Goal: Information Seeking & Learning: Find specific fact

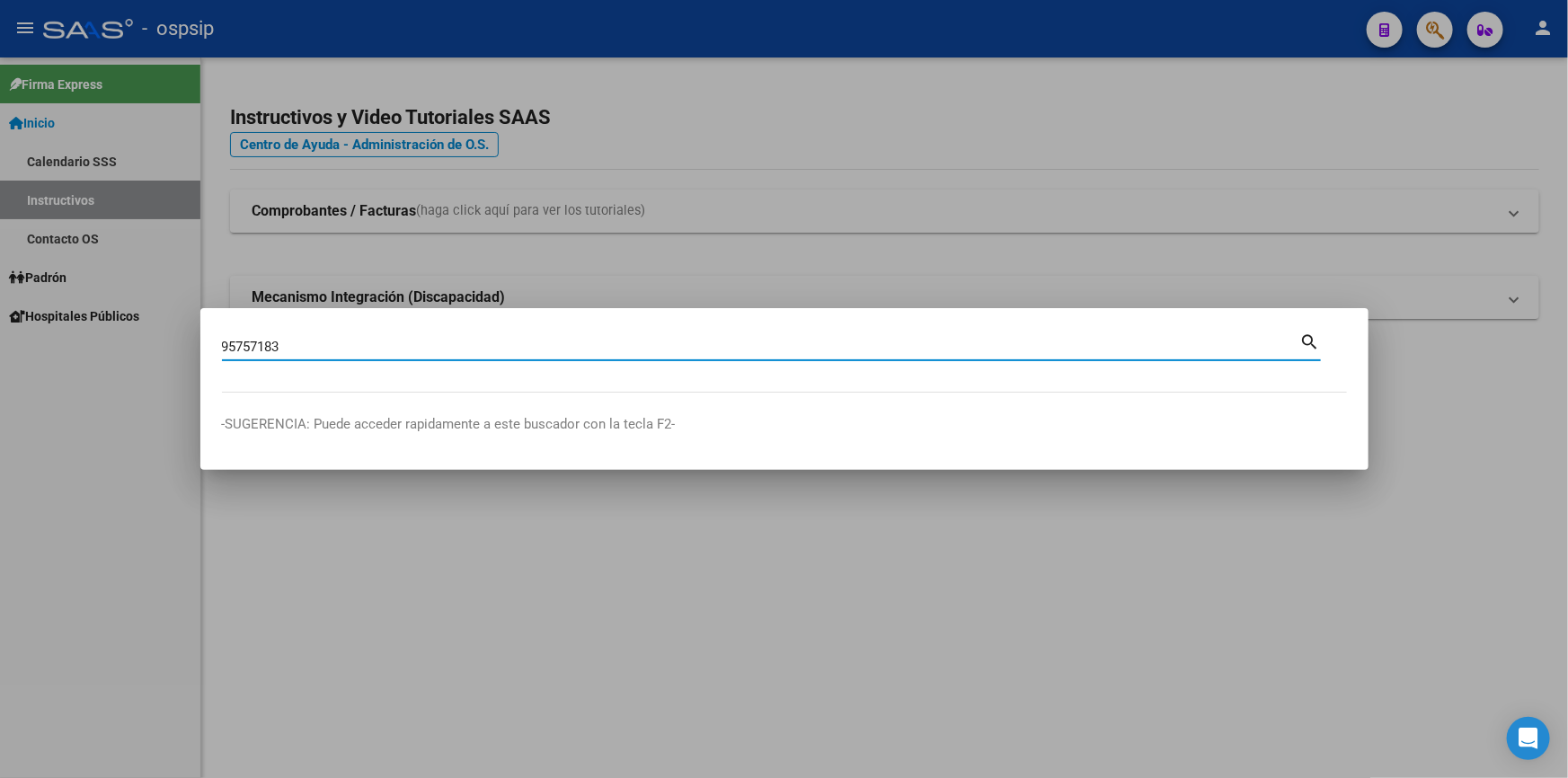
type input "95757183"
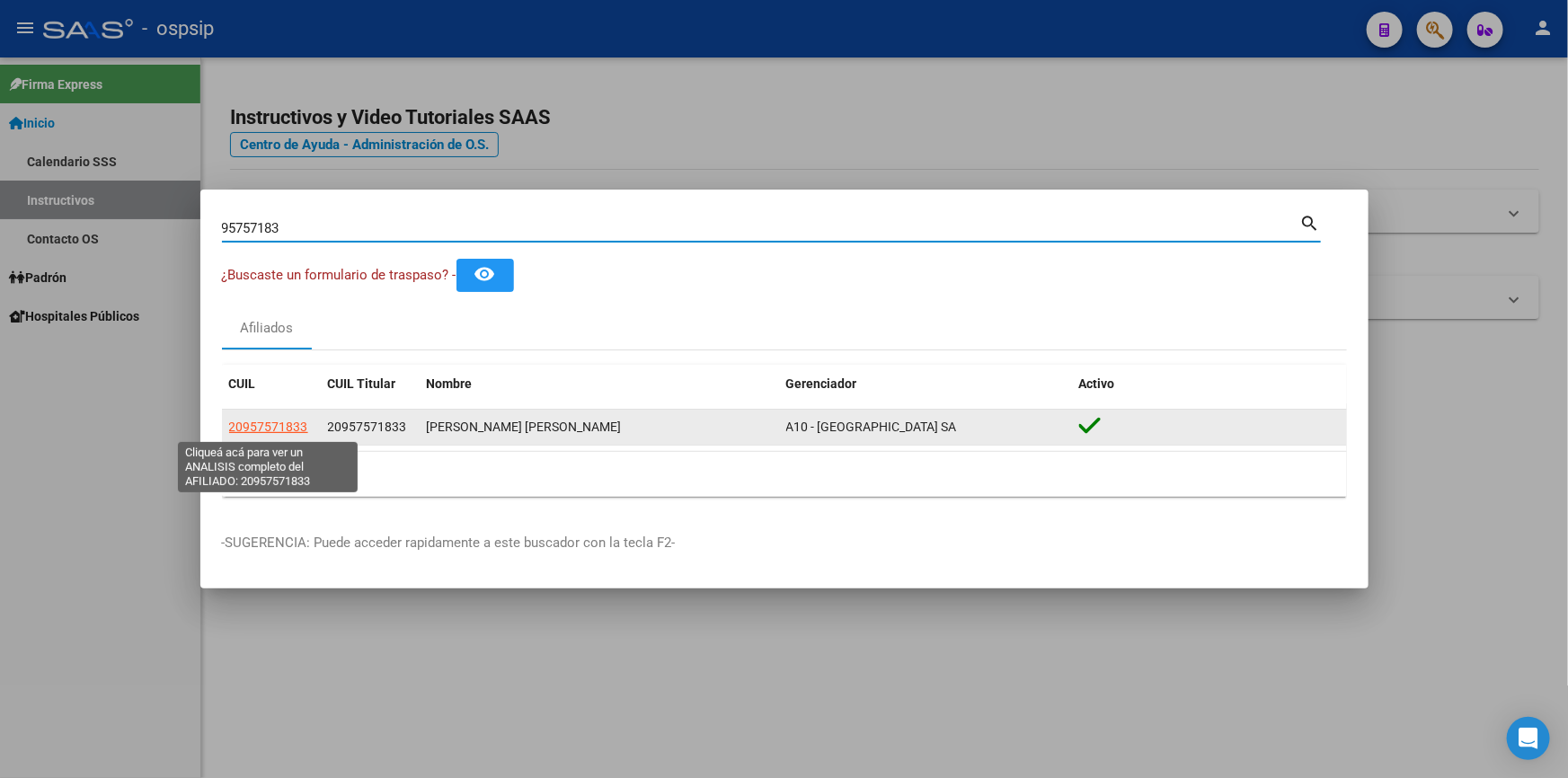
click at [273, 434] on span "20957571833" at bounding box center [268, 427] width 79 height 14
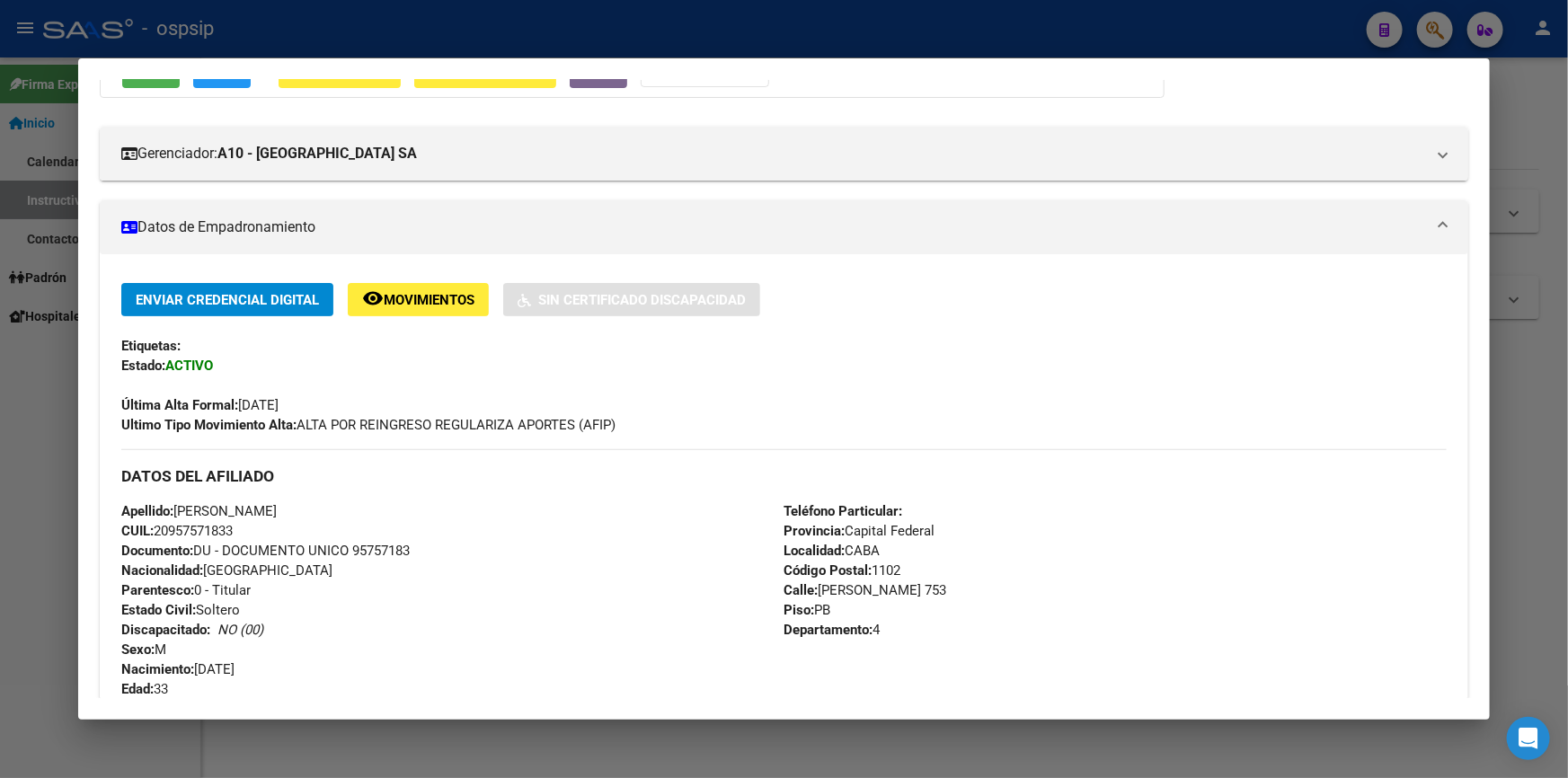
scroll to position [326, 0]
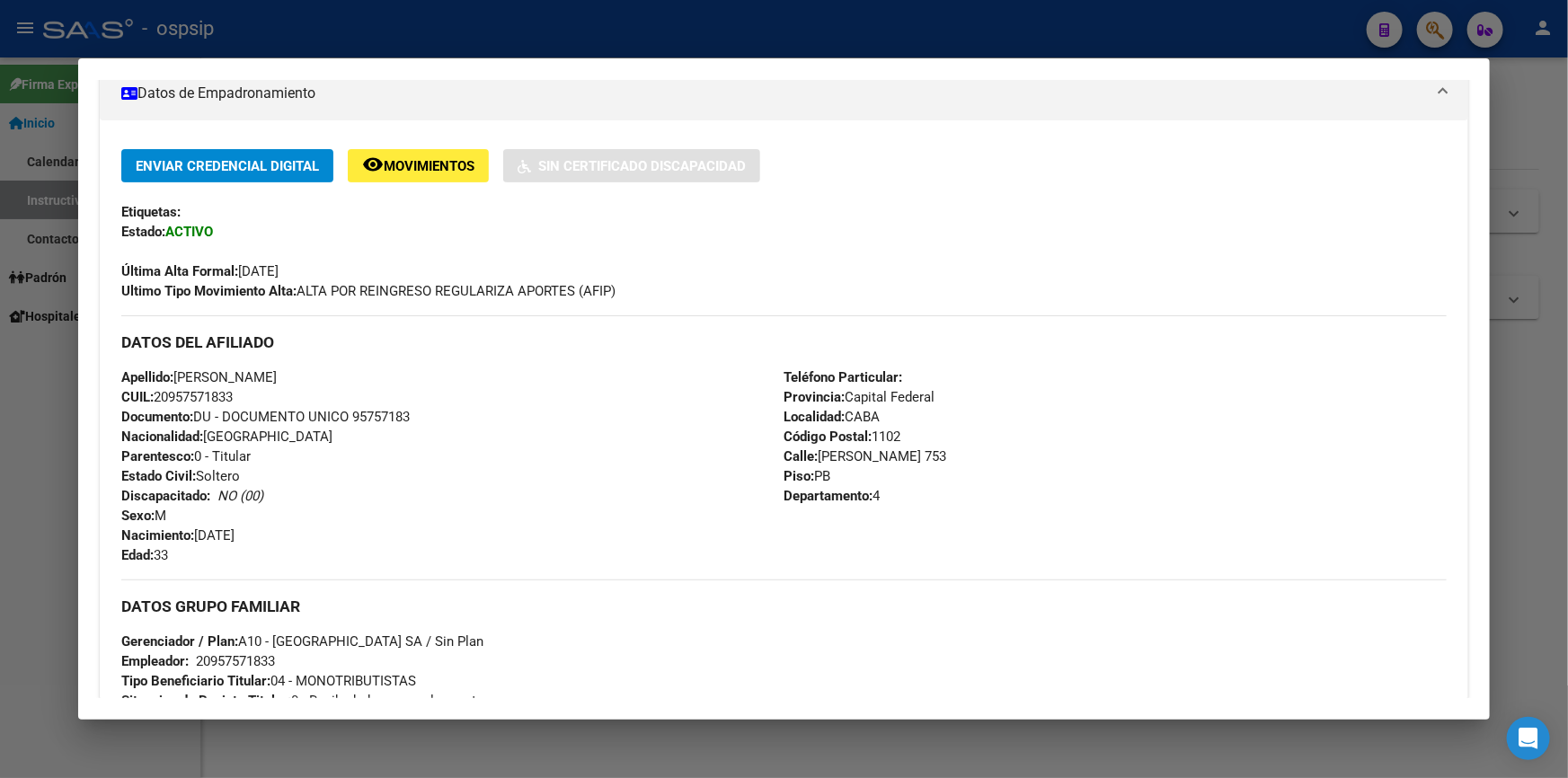
drag, startPoint x: 178, startPoint y: 558, endPoint x: 120, endPoint y: 380, distance: 187.2
click at [121, 380] on div "Apellido: JOSE RICARDO VIGO AGUERO CUIL: 20957571833 Documento: DU - DOCUMENTO …" at bounding box center [452, 466] width 662 height 197
copy div "Apellido: JOSE RICARDO VIGO AGUERO CUIL: 20957571833 Documento: DU - DOCUMENTO …"
click at [226, 417] on span "Documento: DU - DOCUMENTO UNICO 95757183" at bounding box center [265, 417] width 288 height 16
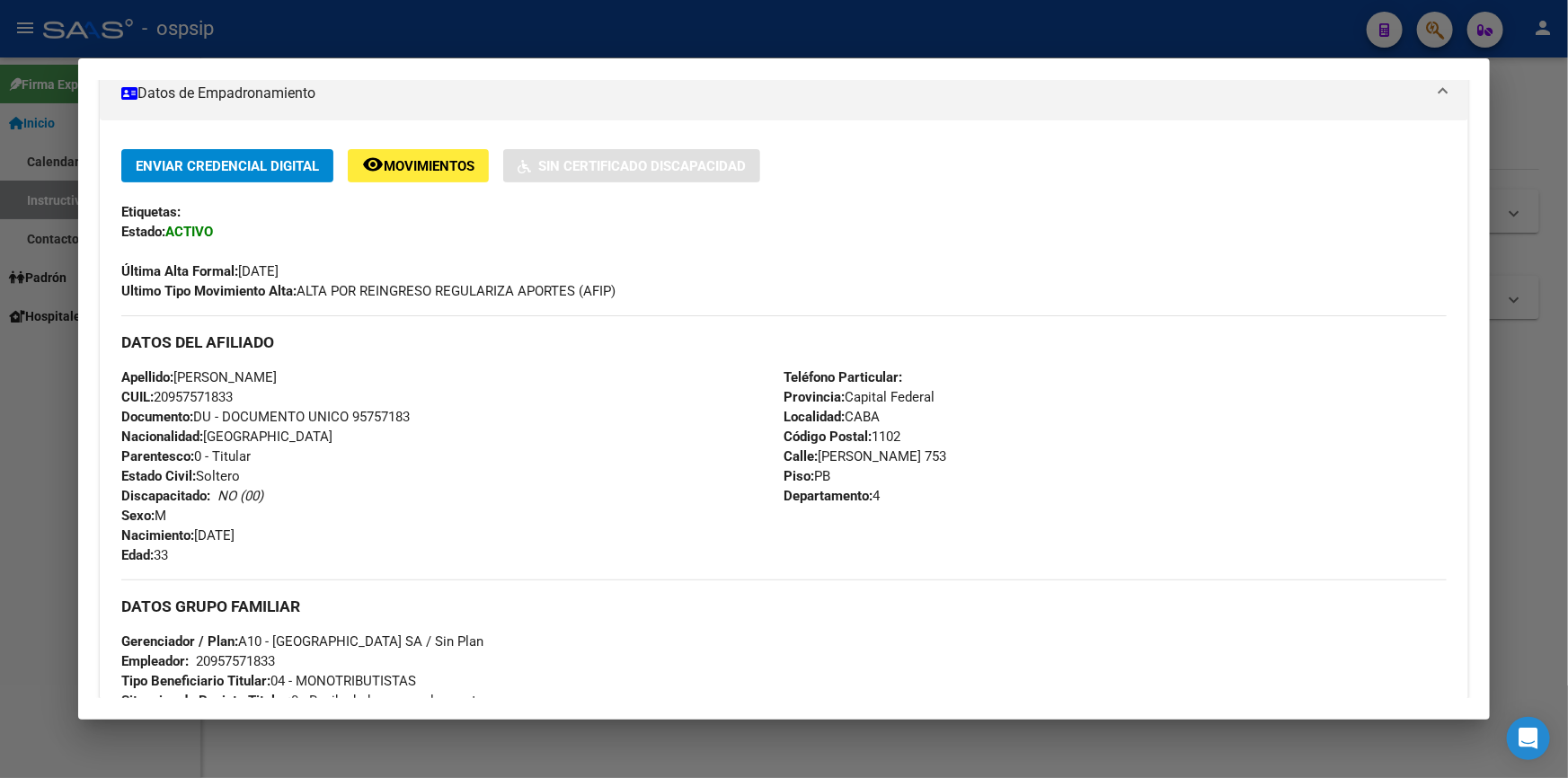
drag, startPoint x: 355, startPoint y: 415, endPoint x: 457, endPoint y: 421, distance: 102.2
click at [457, 421] on div "Apellido: JOSE RICARDO VIGO AGUERO CUIL: 20957571833 Documento: DU - DOCUMENTO …" at bounding box center [452, 466] width 662 height 197
copy span "95757183"
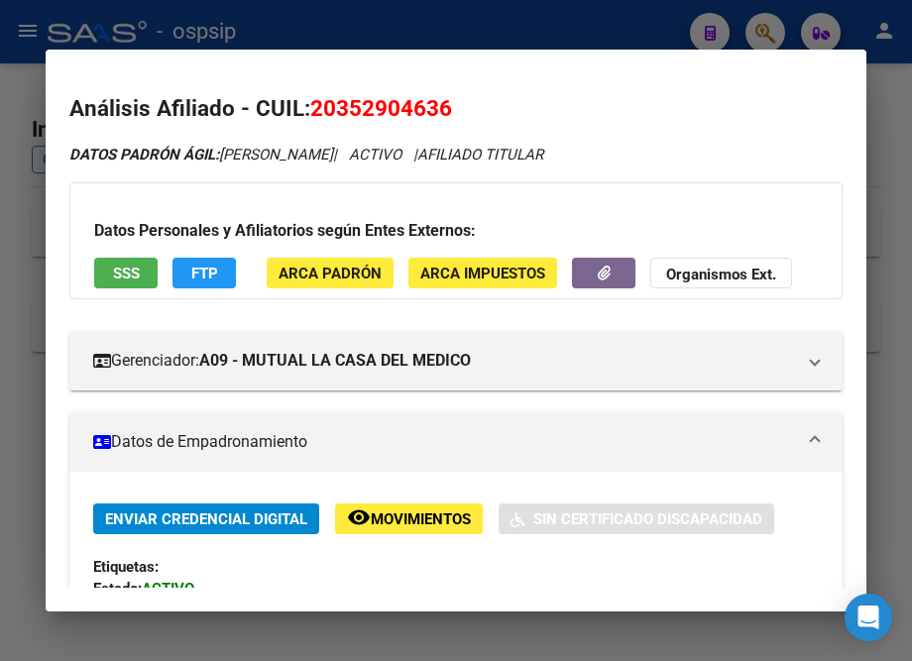
click at [503, 15] on div at bounding box center [456, 330] width 912 height 661
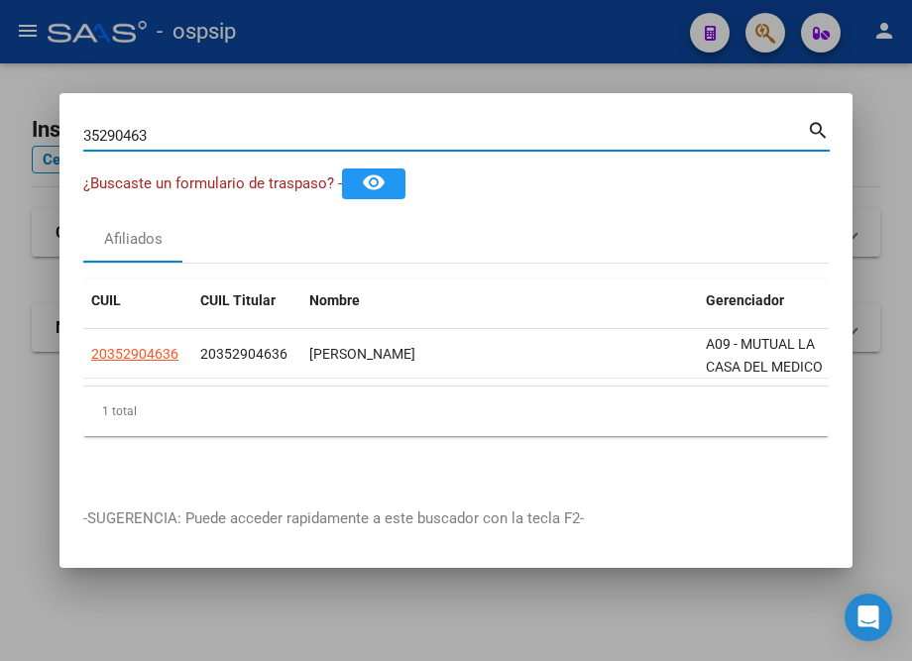
drag, startPoint x: 149, startPoint y: 131, endPoint x: 17, endPoint y: 149, distance: 133.1
click at [17, 149] on div "35290463 Buscar (apellido, dni, cuil, nro traspaso, cuit, obra social) search ¿…" at bounding box center [456, 330] width 912 height 661
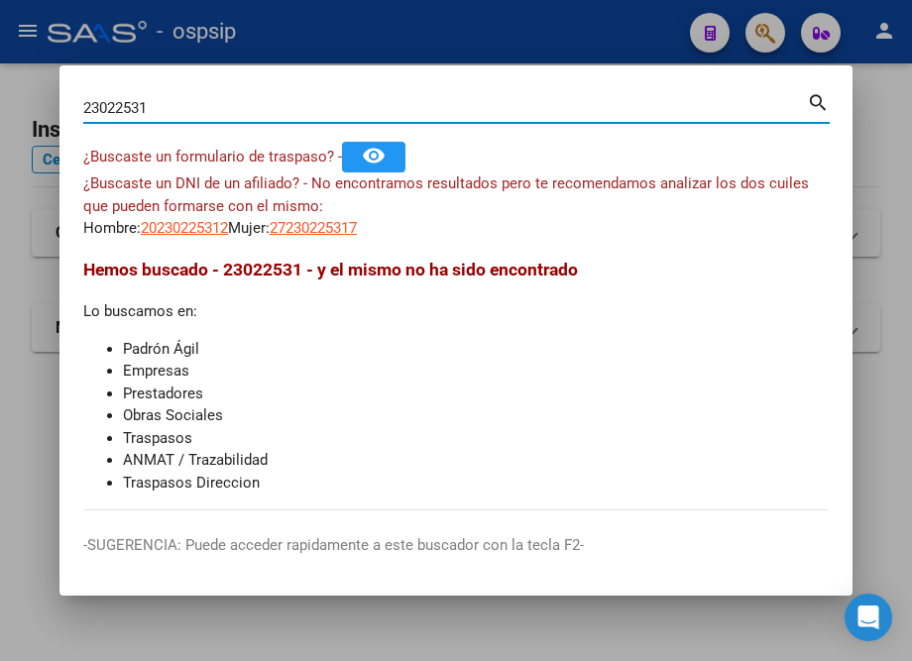
drag, startPoint x: 116, startPoint y: 105, endPoint x: 133, endPoint y: 115, distance: 19.6
click at [117, 107] on input "23022531" at bounding box center [445, 108] width 724 height 18
type input "23032531"
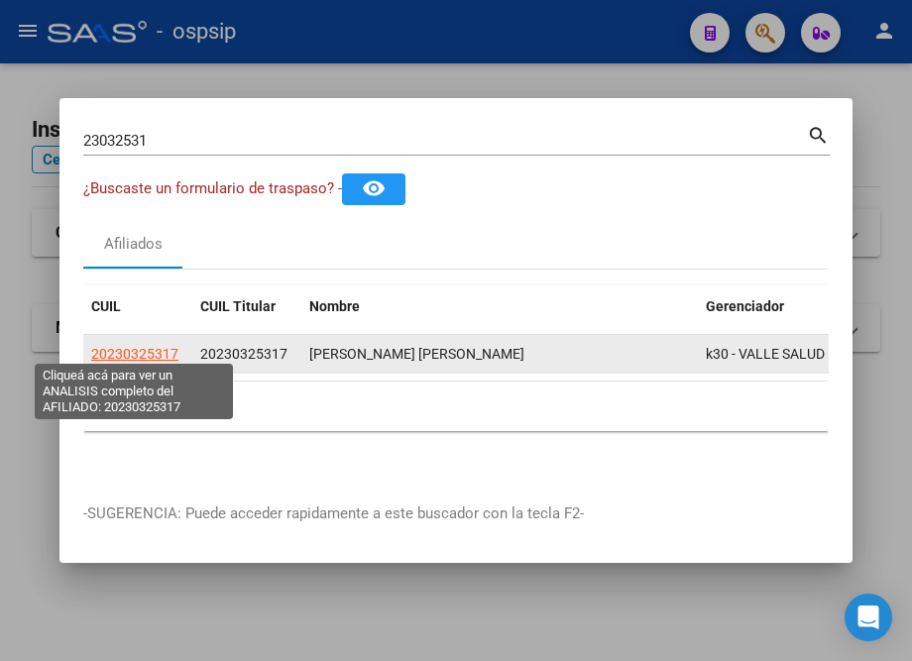
click at [124, 346] on span "20230325317" at bounding box center [134, 354] width 87 height 16
type textarea "20230325317"
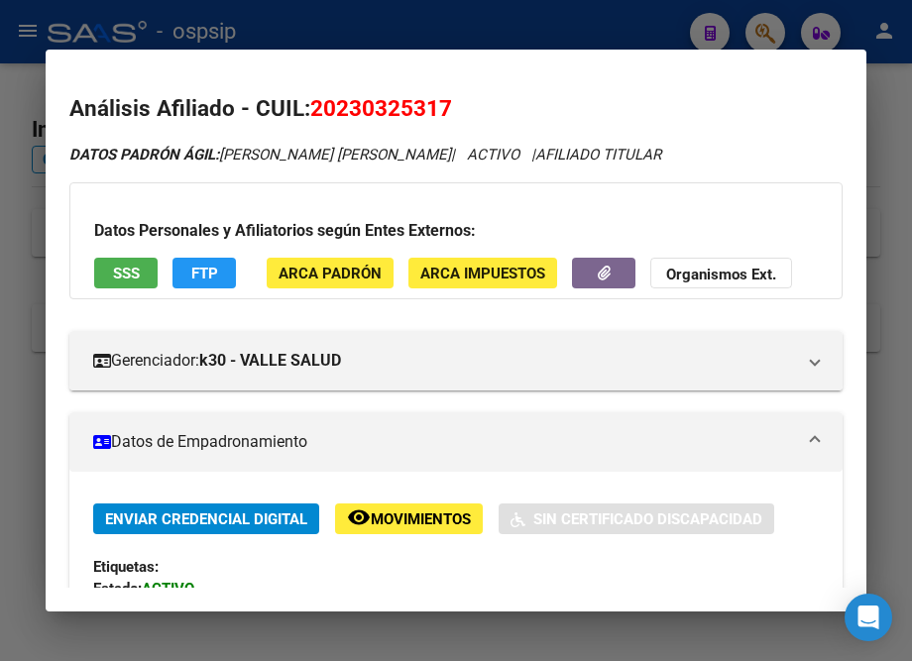
scroll to position [360, 0]
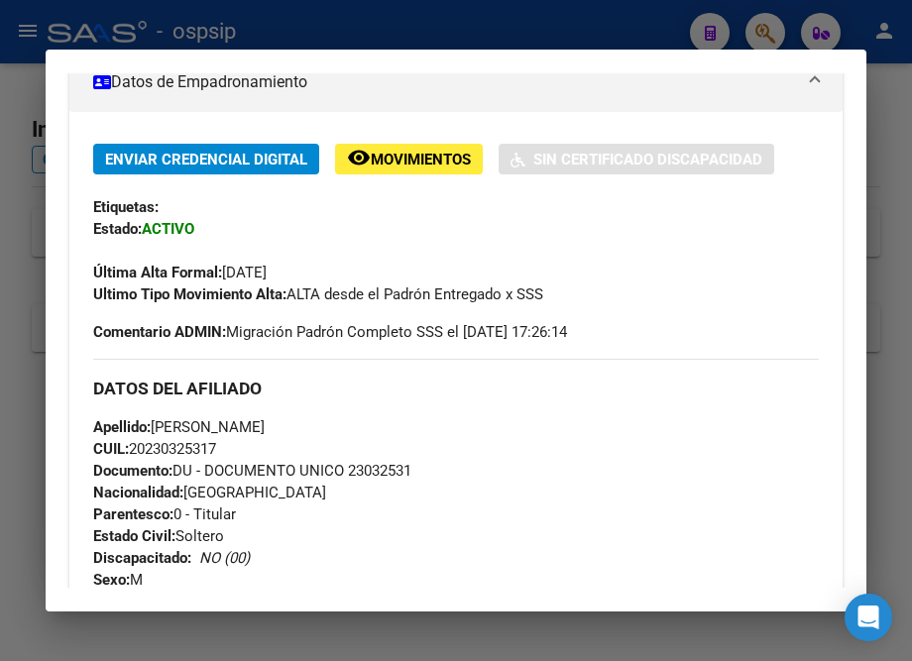
drag, startPoint x: 351, startPoint y: 483, endPoint x: 482, endPoint y: 505, distance: 132.7
click at [485, 505] on div "Apellido: [PERSON_NAME] CUIL: 20230325317 Documento: DU - DOCUMENTO UNICO 23032…" at bounding box center [456, 526] width 726 height 218
click at [481, 503] on div "Apellido: [PERSON_NAME] CUIL: 20230325317 Documento: DU - DOCUMENTO UNICO 23032…" at bounding box center [456, 526] width 726 height 218
drag, startPoint x: 352, startPoint y: 478, endPoint x: 438, endPoint y: 495, distance: 87.9
click at [431, 491] on div "Apellido: [PERSON_NAME] CUIL: 20230325317 Documento: DU - DOCUMENTO UNICO 23032…" at bounding box center [456, 526] width 726 height 218
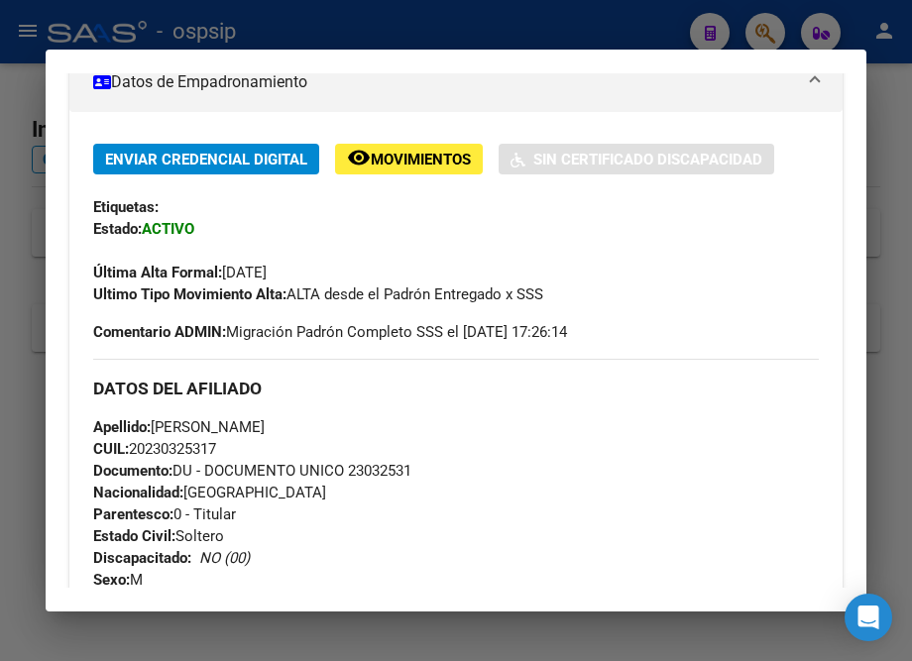
copy span "23032531"
